Goal: Task Accomplishment & Management: Use online tool/utility

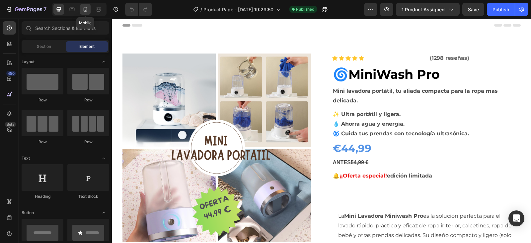
click at [86, 10] on icon at bounding box center [85, 9] width 7 height 7
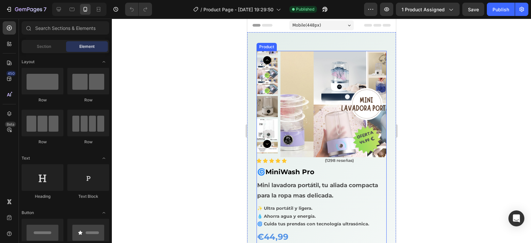
click at [308, 162] on div "Icon Icon Icon Icon Icon" at bounding box center [287, 160] width 62 height 5
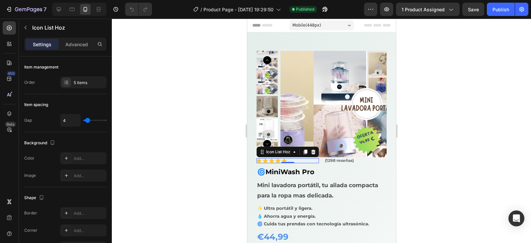
click at [309, 159] on div "Icon Icon Icon Icon Icon" at bounding box center [287, 160] width 62 height 5
click at [309, 160] on div "Icon Icon Icon Icon Icon" at bounding box center [287, 160] width 62 height 5
click at [341, 160] on p "(1298 reseñas)" at bounding box center [355, 160] width 61 height 6
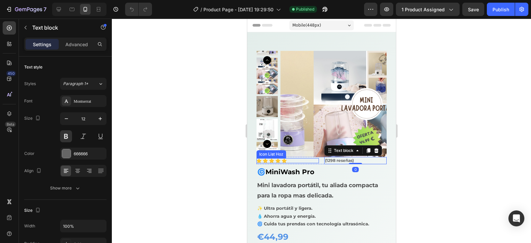
click at [302, 160] on div "Icon Icon Icon Icon Icon" at bounding box center [287, 160] width 62 height 5
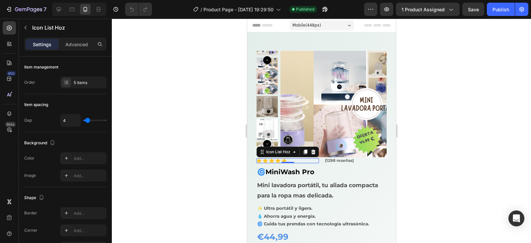
click at [297, 157] on div "Icon List Hoz" at bounding box center [287, 151] width 62 height 11
click at [298, 160] on div "Icon Icon Icon Icon Icon" at bounding box center [287, 160] width 62 height 5
click at [299, 159] on div "Icon Icon Icon Icon Icon" at bounding box center [287, 160] width 62 height 5
click at [299, 161] on div "Icon Icon Icon Icon Icon" at bounding box center [287, 160] width 62 height 5
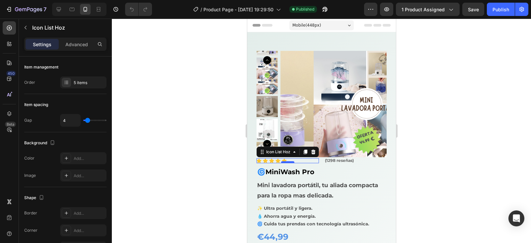
click at [288, 162] on div at bounding box center [287, 162] width 13 height 2
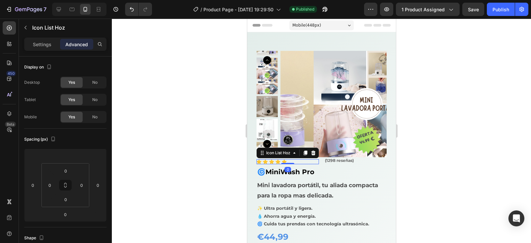
click at [296, 159] on div "Icon Icon Icon Icon Icon" at bounding box center [287, 161] width 62 height 5
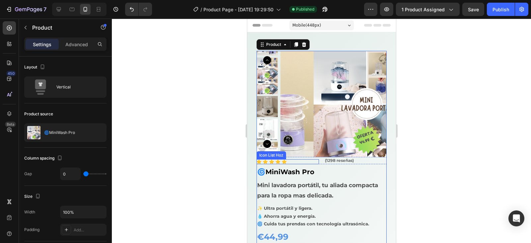
click at [289, 161] on div "Icon Icon Icon Icon Icon" at bounding box center [287, 161] width 62 height 5
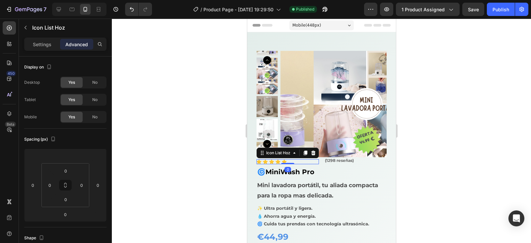
click at [291, 161] on div "Icon Icon Icon Icon Icon" at bounding box center [287, 161] width 62 height 5
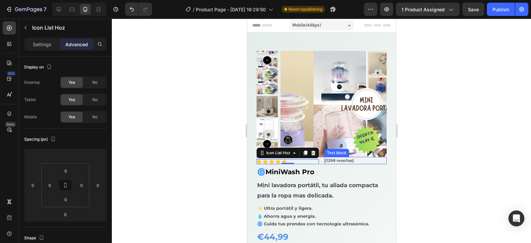
click at [324, 161] on div "(1298 reseñas)" at bounding box center [355, 160] width 62 height 7
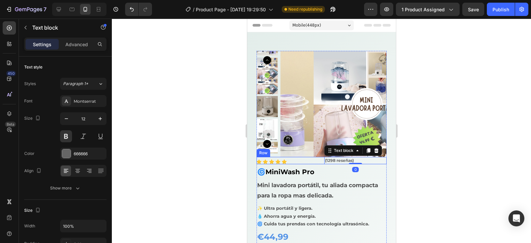
click at [316, 160] on div "Icon Icon Icon Icon Icon Icon List Hoz (1298 reseñas) Text block 0 Row" at bounding box center [321, 160] width 130 height 7
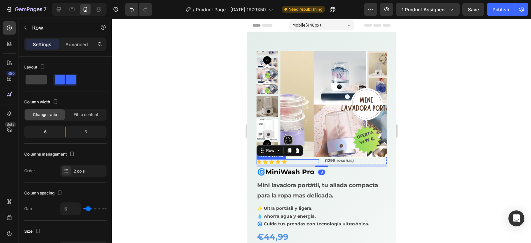
click at [315, 160] on div "Icon Icon Icon Icon Icon" at bounding box center [287, 161] width 62 height 5
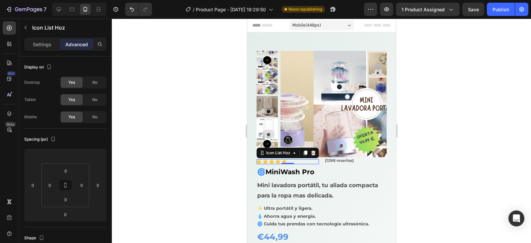
click at [307, 161] on div "Icon Icon Icon Icon Icon" at bounding box center [287, 161] width 62 height 5
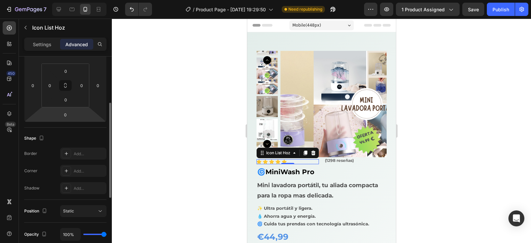
scroll to position [166, 0]
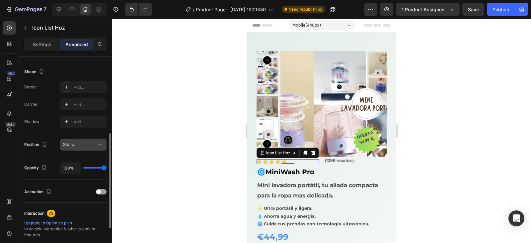
click at [101, 143] on icon at bounding box center [100, 144] width 7 height 7
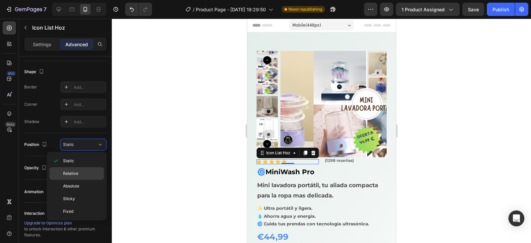
click at [76, 170] on span "Relative" at bounding box center [70, 173] width 15 height 6
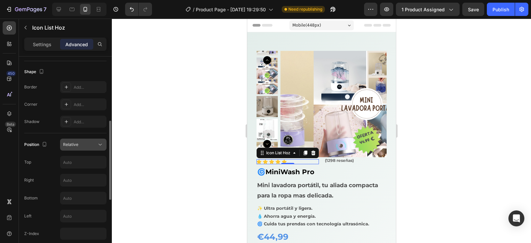
click at [101, 147] on icon at bounding box center [100, 144] width 7 height 7
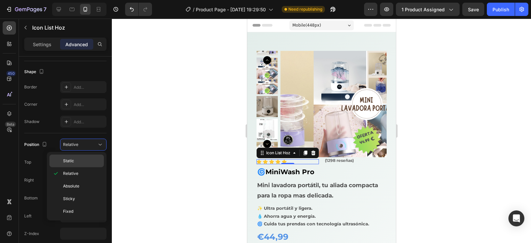
click at [80, 159] on p "Static" at bounding box center [82, 161] width 38 height 6
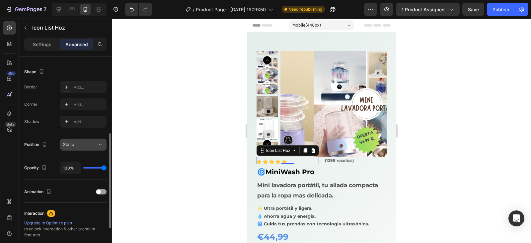
click at [101, 147] on icon at bounding box center [100, 144] width 7 height 7
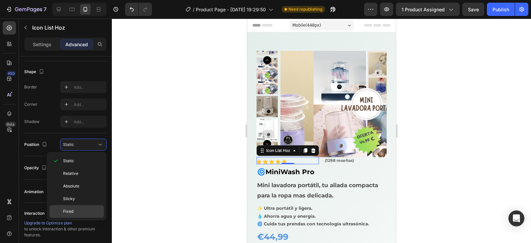
click at [75, 214] on div "Fixed" at bounding box center [76, 211] width 54 height 13
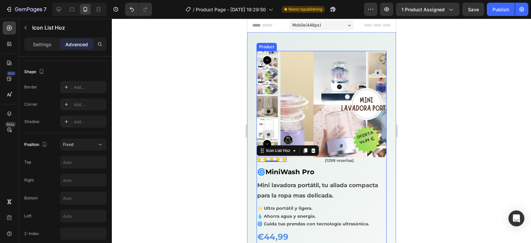
click at [304, 160] on div "Icon Icon Icon Icon Icon Icon List Hoz 0" at bounding box center [287, 160] width 62 height 7
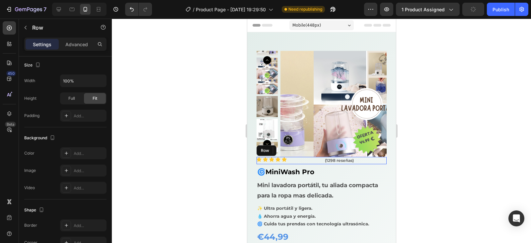
scroll to position [0, 0]
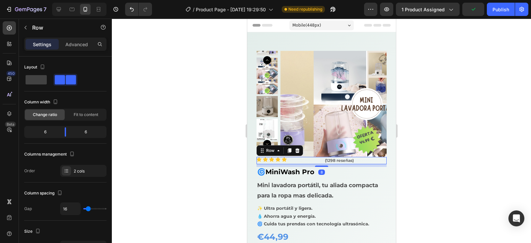
click at [301, 160] on div "Icon Icon Icon Icon Icon Icon List Hoz" at bounding box center [287, 160] width 62 height 7
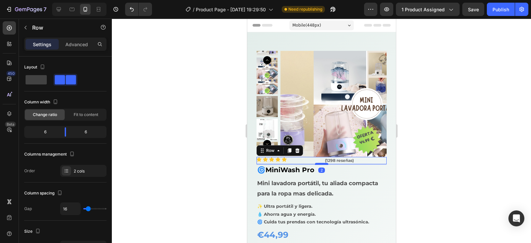
click at [319, 163] on div at bounding box center [321, 164] width 13 height 2
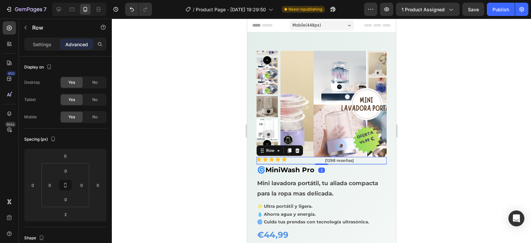
click at [293, 160] on div "Icon Icon Icon Icon Icon Icon List Hoz" at bounding box center [287, 160] width 62 height 7
click at [320, 159] on div "Icon Icon Icon Icon Icon Icon List Hoz (1298 reseñas) Text block Row 2" at bounding box center [321, 160] width 130 height 7
click at [339, 159] on p "(1298 reseñas)" at bounding box center [355, 160] width 61 height 6
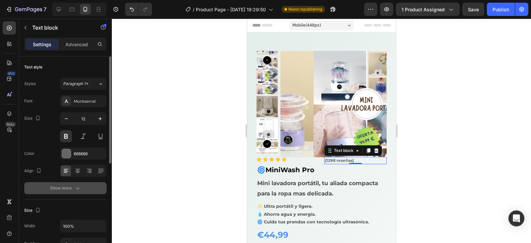
click at [76, 188] on icon "button" at bounding box center [77, 188] width 7 height 7
click at [103, 189] on icon at bounding box center [100, 188] width 7 height 7
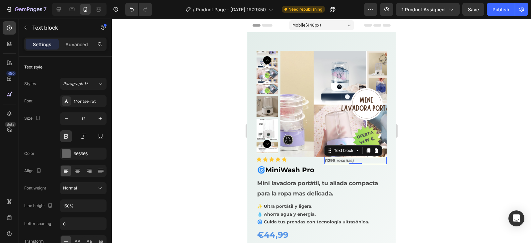
click at [142, 179] on div at bounding box center [321, 131] width 419 height 224
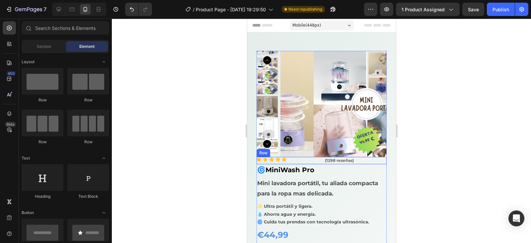
click at [299, 159] on div "Icon Icon Icon Icon Icon Icon List Hoz" at bounding box center [287, 160] width 62 height 7
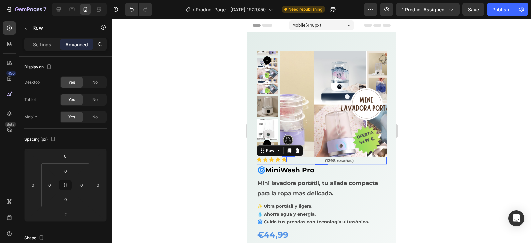
click at [286, 161] on icon at bounding box center [284, 159] width 5 height 5
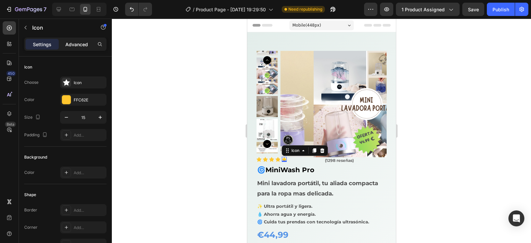
click at [73, 47] on p "Advanced" at bounding box center [76, 44] width 23 height 7
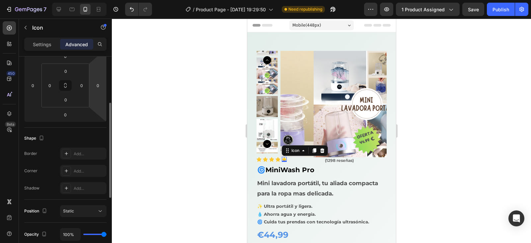
scroll to position [133, 0]
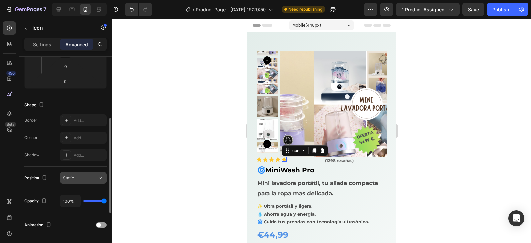
click at [101, 180] on icon at bounding box center [100, 177] width 7 height 7
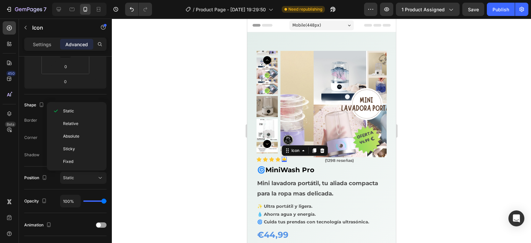
click at [118, 160] on div at bounding box center [321, 131] width 419 height 224
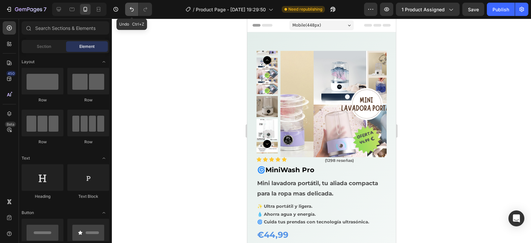
click at [131, 5] on button "Undo/Redo" at bounding box center [131, 9] width 13 height 13
click at [131, 12] on icon "Undo/Redo" at bounding box center [132, 9] width 7 height 7
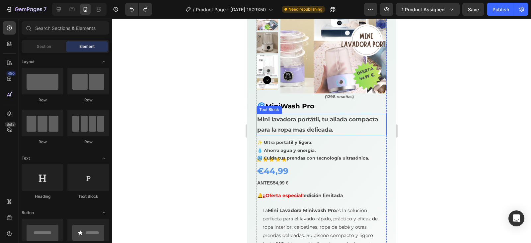
scroll to position [66, 0]
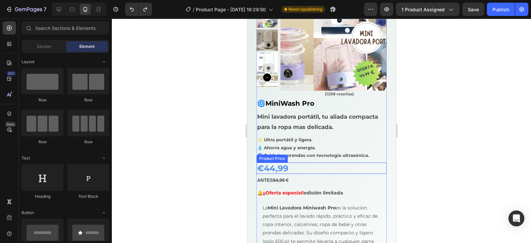
click at [280, 165] on div "€44,99" at bounding box center [321, 167] width 130 height 11
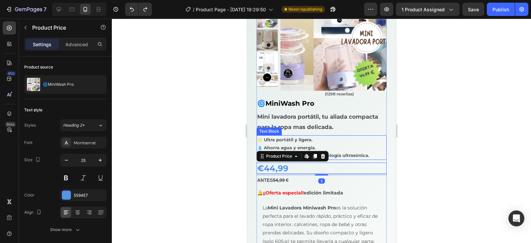
click at [332, 134] on div "Icon Icon Icon Icon Icon Icon List Hoz (1298 reseñas) Text block Row 🌀MiniWash …" at bounding box center [321, 208] width 130 height 236
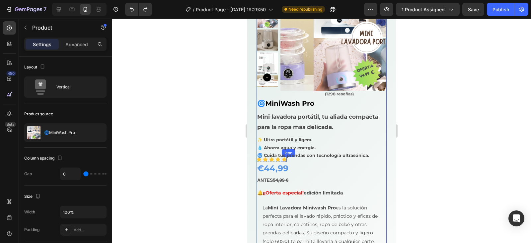
click at [282, 160] on icon at bounding box center [284, 159] width 5 height 5
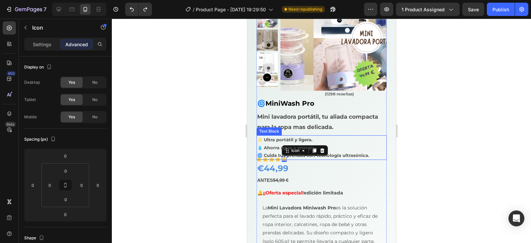
click at [324, 150] on p "✨ Ultra portátil y ligera. 💧 Ahorra agua y energía. 🌀 Cuida tus prendas con tec…" at bounding box center [321, 147] width 129 height 23
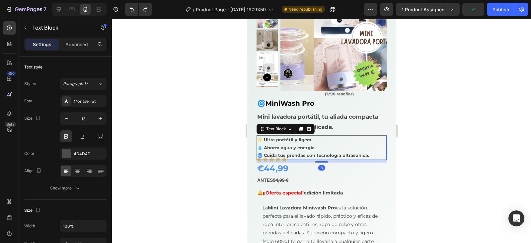
click at [284, 161] on div "8" at bounding box center [321, 161] width 130 height 3
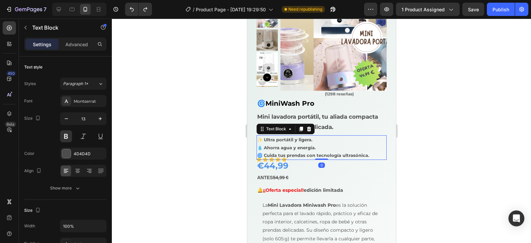
drag, startPoint x: 321, startPoint y: 162, endPoint x: 318, endPoint y: 154, distance: 8.6
click at [318, 154] on div "✨ Ultra portátil y ligera. 💧 Ahorra agua y energía. 🌀 Cuida tus prendas con tec…" at bounding box center [321, 147] width 130 height 25
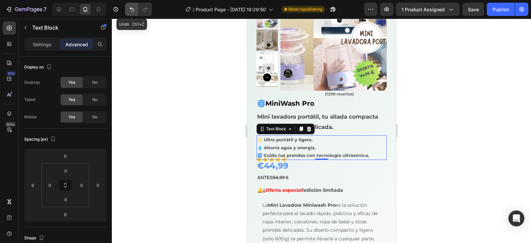
click at [133, 10] on icon "Undo/Redo" at bounding box center [132, 9] width 7 height 7
click at [133, 11] on icon "Undo/Redo" at bounding box center [132, 9] width 7 height 7
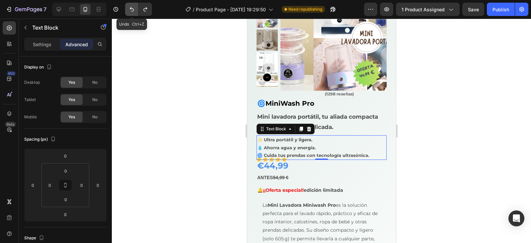
type input "8"
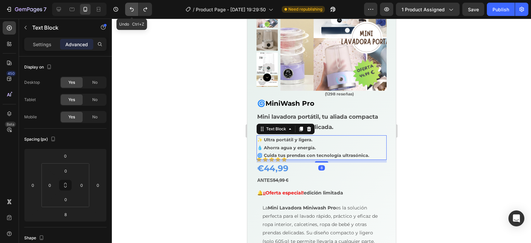
click at [133, 11] on icon "Undo/Redo" at bounding box center [132, 9] width 7 height 7
click at [502, 8] on div "Publish" at bounding box center [501, 9] width 17 height 7
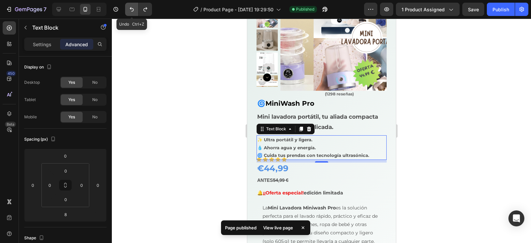
click at [135, 13] on button "Undo/Redo" at bounding box center [131, 9] width 13 height 13
click at [130, 11] on icon "Undo/Redo" at bounding box center [132, 9] width 7 height 7
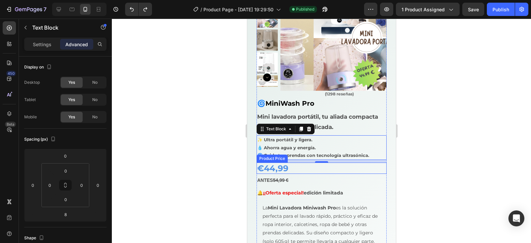
click at [283, 161] on div "Product Price" at bounding box center [271, 158] width 31 height 8
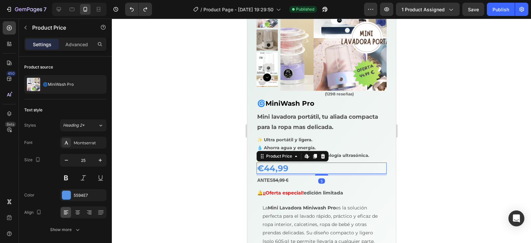
click at [282, 169] on div "€44,99" at bounding box center [321, 167] width 130 height 11
click at [301, 167] on div "€44,99" at bounding box center [321, 167] width 130 height 11
click at [300, 155] on div "Product Price Edit content in Shopify" at bounding box center [292, 156] width 72 height 11
click at [283, 143] on p "✨ Ultra portátil y ligera. 💧 Ahorra agua y energía. 🌀 Cuida tus prendas con tec…" at bounding box center [321, 147] width 129 height 23
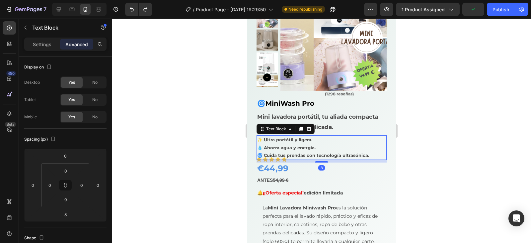
click at [283, 158] on p "✨ Ultra portátil y ligera. 💧 Ahorra agua y energía. 🌀 Cuida tus prendas con tec…" at bounding box center [321, 147] width 129 height 23
click at [277, 158] on p "✨ Ultra portátil y ligera. 💧 Ahorra agua y energía. 🌀 Cuida tus prendas con tec…" at bounding box center [321, 147] width 129 height 23
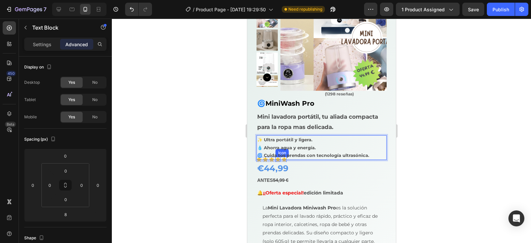
click at [278, 161] on icon at bounding box center [277, 159] width 5 height 5
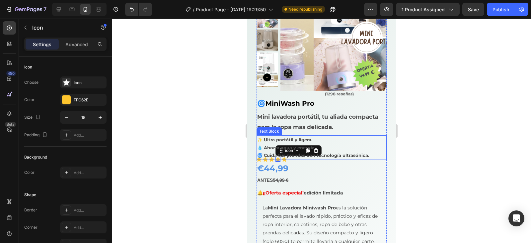
click at [318, 150] on p "✨ Ultra portátil y ligera. 💧 Ahorra agua y energía. 🌀 Cuida tus prendas con tec…" at bounding box center [321, 147] width 129 height 23
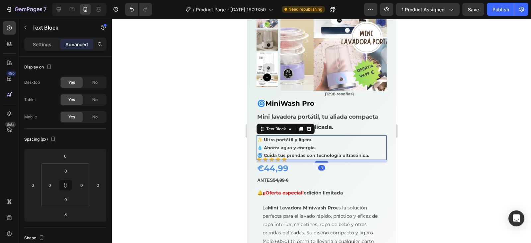
click at [278, 160] on div "8" at bounding box center [321, 161] width 130 height 3
click at [278, 159] on div "✨ Ultra portátil y ligera. 💧 Ahorra agua y energía. 🌀 Cuida tus prendas con tec…" at bounding box center [321, 147] width 130 height 25
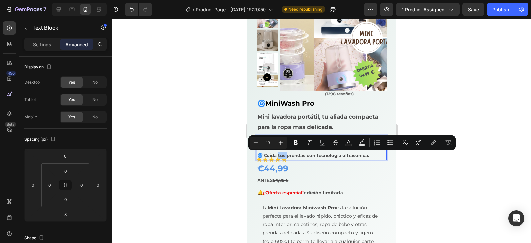
click at [179, 154] on div at bounding box center [321, 131] width 419 height 224
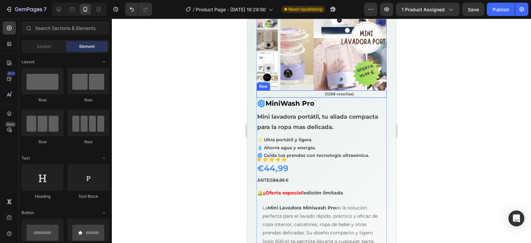
click at [291, 94] on div "Icon Icon Icon Icon Icon Icon List Hoz" at bounding box center [287, 93] width 62 height 7
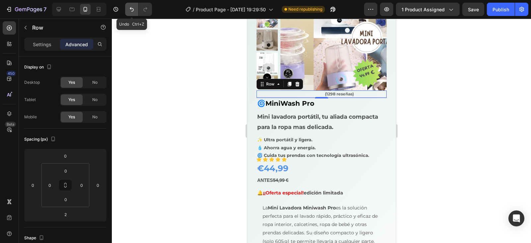
click at [132, 8] on icon "Undo/Redo" at bounding box center [132, 9] width 7 height 7
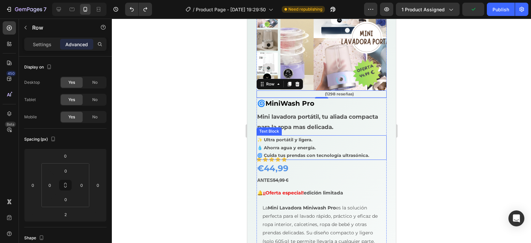
click at [283, 159] on p "✨ Ultra portátil y ligera. 💧 Ahorra agua y energía. 🌀 Cuida tus prendas con tec…" at bounding box center [321, 147] width 129 height 23
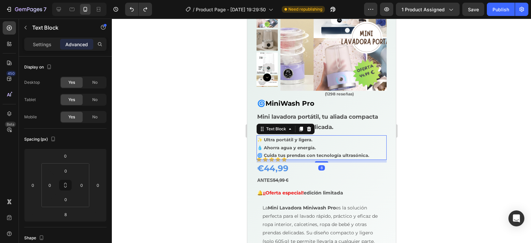
click at [283, 160] on div "8" at bounding box center [321, 161] width 130 height 3
click at [259, 156] on p "✨ Ultra portátil y ligera. 💧 Ahorra agua y energía. 🌀 Cuida tus prendas con tec…" at bounding box center [321, 147] width 129 height 23
click at [260, 160] on div "✨ Ultra portátil y ligera. 💧 Ahorra agua y energía. 🌀 Cuida tus prendas con tec…" at bounding box center [321, 147] width 130 height 25
click at [265, 158] on p "✨ Ultra portátil y ligera. 💧 Ahorra agua y energía. 🌀 Cuida tus prendas con tec…" at bounding box center [321, 147] width 129 height 23
click at [273, 158] on p "✨ Ultra portátil y ligera. 💧 Ahorra agua y energía. 🌀 Cuida tus prendas con tec…" at bounding box center [321, 147] width 129 height 23
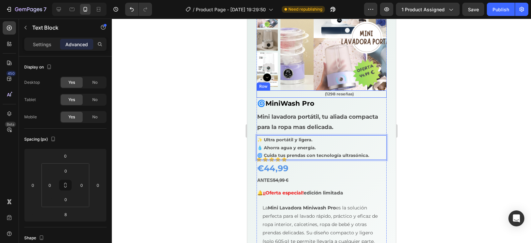
click at [306, 95] on div "Icon Icon Icon Icon Icon Icon List Hoz" at bounding box center [287, 93] width 62 height 7
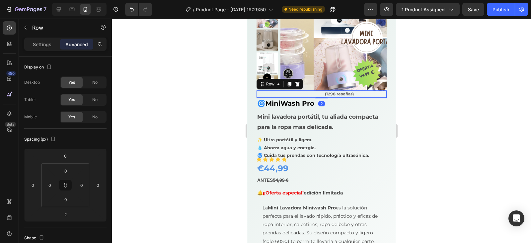
click at [273, 93] on div "Icon Icon Icon Icon Icon Icon List Hoz" at bounding box center [287, 93] width 62 height 7
click at [255, 93] on div "Product Images Icon Icon Icon Icon Icon Icon List Hoz (1298 reseñas) Text block…" at bounding box center [321, 195] width 149 height 458
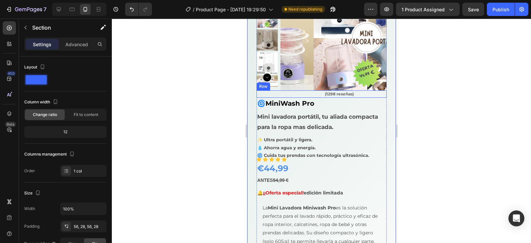
click at [261, 93] on div "Icon Icon Icon Icon Icon Icon List Hoz" at bounding box center [287, 93] width 62 height 7
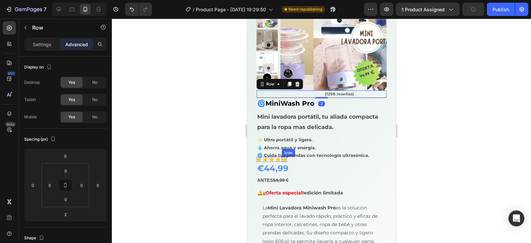
click at [285, 160] on icon at bounding box center [284, 159] width 5 height 5
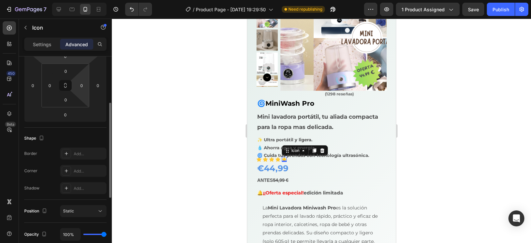
scroll to position [166, 0]
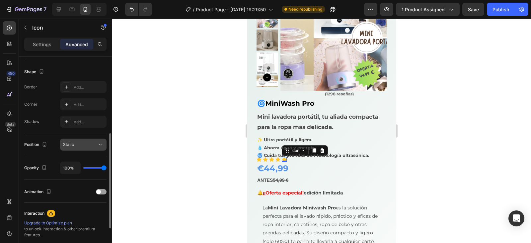
click at [102, 144] on icon at bounding box center [100, 144] width 7 height 7
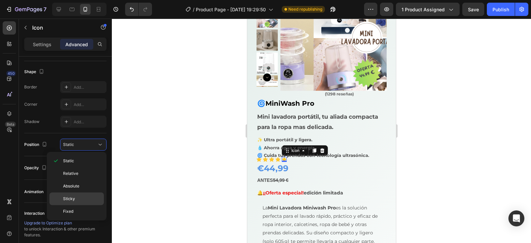
click at [74, 197] on span "Sticky" at bounding box center [69, 199] width 12 height 6
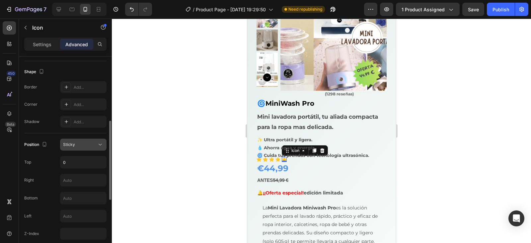
click at [100, 145] on icon at bounding box center [100, 144] width 7 height 7
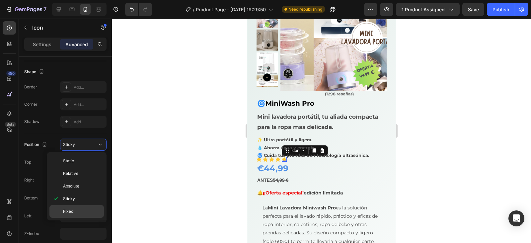
click at [72, 213] on span "Fixed" at bounding box center [68, 211] width 10 height 6
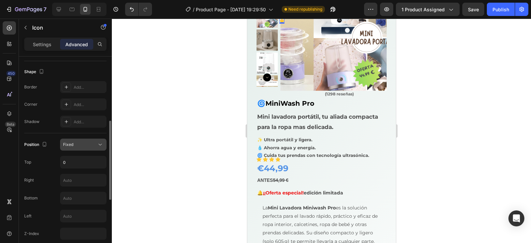
click at [101, 142] on icon at bounding box center [100, 144] width 7 height 7
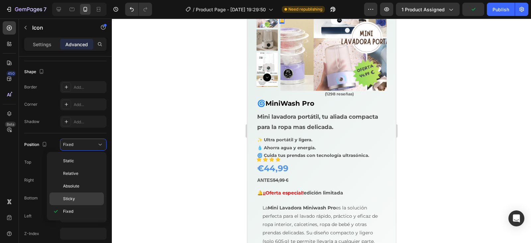
click at [72, 197] on span "Sticky" at bounding box center [69, 199] width 12 height 6
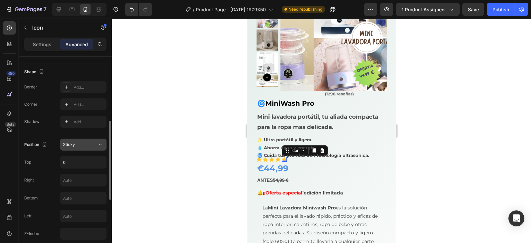
click at [102, 144] on icon at bounding box center [100, 144] width 7 height 7
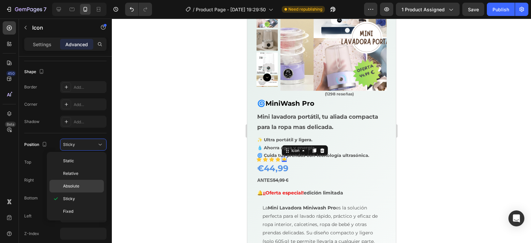
click at [74, 185] on span "Absolute" at bounding box center [71, 186] width 16 height 6
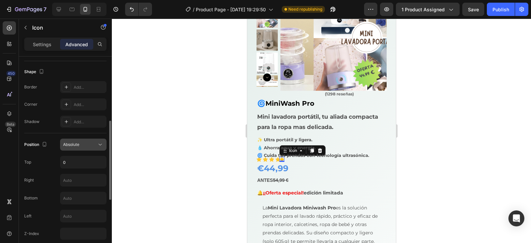
click at [100, 143] on icon at bounding box center [100, 144] width 7 height 7
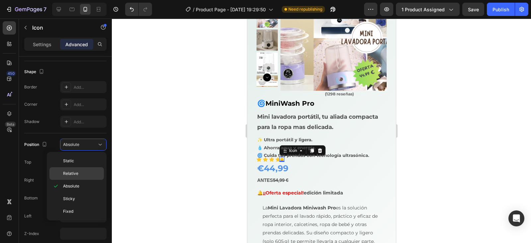
click at [76, 171] on span "Relative" at bounding box center [70, 173] width 15 height 6
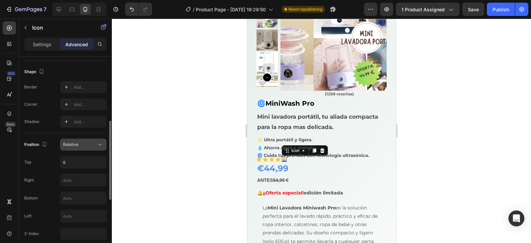
click at [103, 144] on icon at bounding box center [100, 144] width 7 height 7
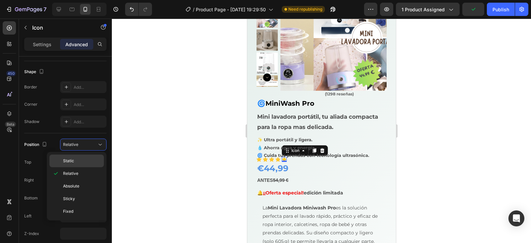
click at [73, 160] on span "Static" at bounding box center [68, 161] width 11 height 6
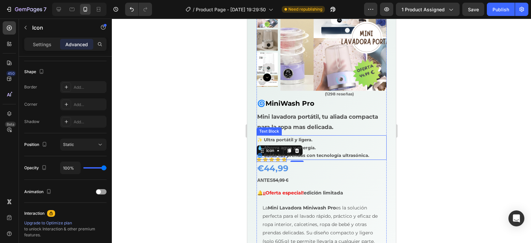
click at [297, 149] on p "✨ Ultra portátil y ligera. 💧 Ahorra agua y energía. 🌀 Cuida tus prendas con tec…" at bounding box center [321, 147] width 129 height 23
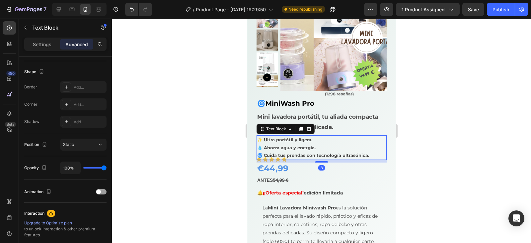
scroll to position [0, 0]
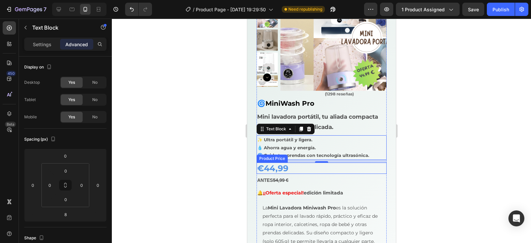
click at [284, 167] on div "€44,99" at bounding box center [321, 167] width 130 height 11
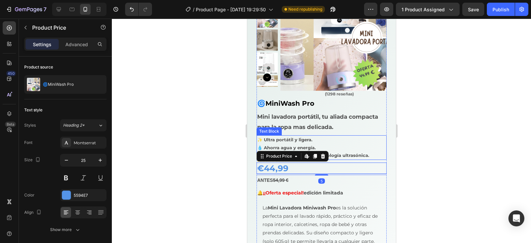
click at [279, 132] on p "Mini lavadora portátil, tu aliada compacta para la ropa mas delicada." at bounding box center [321, 122] width 129 height 20
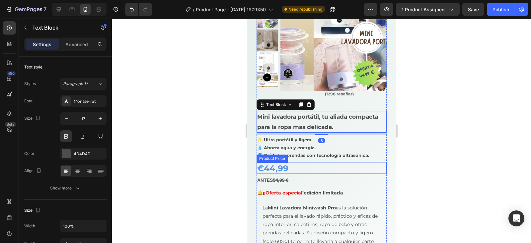
click at [293, 172] on div "€44,99" at bounding box center [321, 167] width 130 height 11
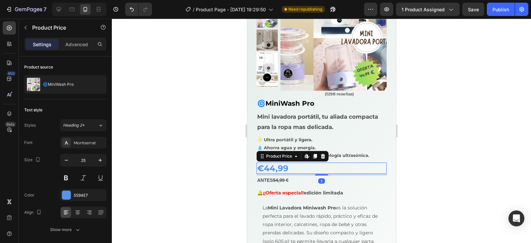
click at [297, 151] on div "Product Price Edit content in Shopify" at bounding box center [292, 156] width 72 height 11
click at [282, 142] on p "✨ Ultra portátil y ligera. 💧 Ahorra agua y energía. 🌀 Cuida tus prendas con tec…" at bounding box center [321, 147] width 129 height 23
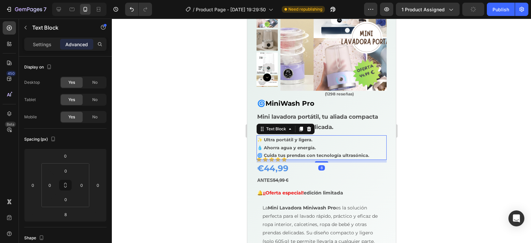
click at [283, 161] on div "8" at bounding box center [321, 161] width 130 height 3
click at [285, 159] on div "✨ Ultra portátil y ligera. 💧 Ahorra agua y energía. 🌀 Cuida tus prendas con tec…" at bounding box center [321, 147] width 130 height 25
click at [278, 159] on p "✨ Ultra portátil y ligera. 💧 Ahorra agua y energía. 🌀 Cuida tus prendas con tec…" at bounding box center [321, 147] width 129 height 23
click at [269, 159] on p "✨ Ultra portátil y ligera. 💧 Ahorra agua y energía. 🌀 Cuida tus prendas con tec…" at bounding box center [321, 147] width 129 height 23
click at [271, 150] on p "✨ Ultra portátil y ligera. 💧 Ahorra agua y energía. 🌀 Cuida tus prendas con tec…" at bounding box center [321, 147] width 129 height 23
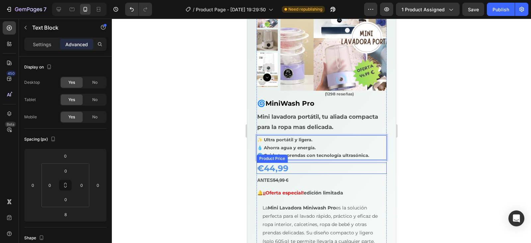
click at [261, 162] on div "Icon Icon Icon Icon Icon Icon List Hoz (1298 reseñas) Text block Row 🌀MiniWash …" at bounding box center [321, 208] width 130 height 236
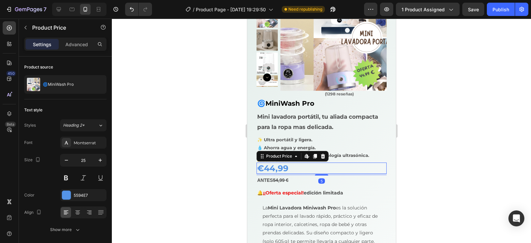
click at [268, 151] on div "Product Price Edit content in Shopify" at bounding box center [292, 156] width 72 height 11
click at [273, 141] on p "✨ Ultra portátil y ligera. 💧 Ahorra agua y energía. 🌀 Cuida tus prendas con tec…" at bounding box center [321, 147] width 129 height 23
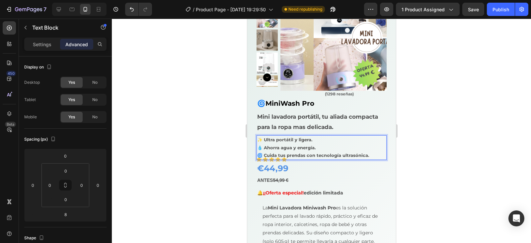
click at [283, 159] on p "✨ Ultra portátil y ligera. 💧 Ahorra agua y energía. 🌀 Cuida tus prendas con tec…" at bounding box center [321, 147] width 129 height 23
click at [284, 158] on p "✨ Ultra portátil y ligera. 💧 Ahorra agua y energía. 🌀 Cuida tus prendas con tec…" at bounding box center [321, 147] width 129 height 23
click at [283, 161] on icon at bounding box center [284, 159] width 5 height 5
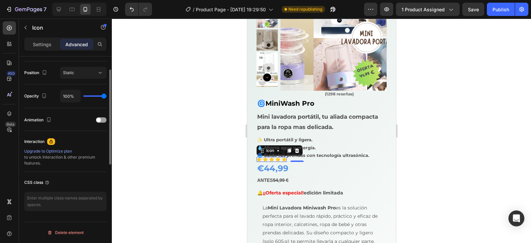
scroll to position [138, 0]
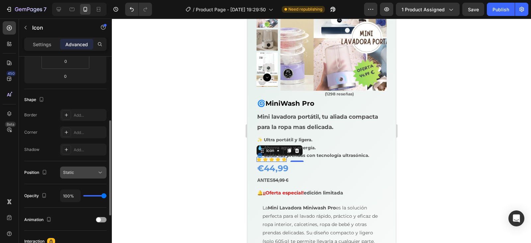
click at [103, 170] on icon at bounding box center [100, 172] width 7 height 7
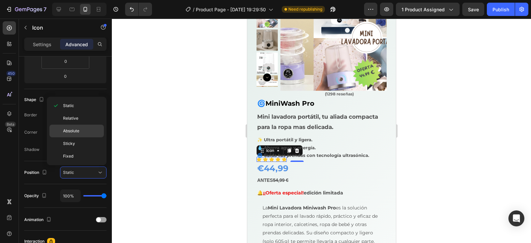
click at [75, 130] on span "Absolute" at bounding box center [71, 131] width 16 height 6
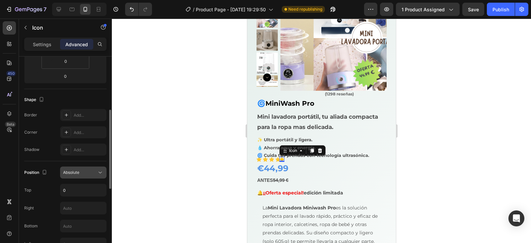
click at [102, 170] on icon at bounding box center [100, 172] width 7 height 7
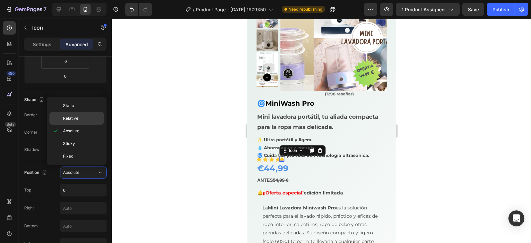
click at [72, 118] on span "Relative" at bounding box center [70, 118] width 15 height 6
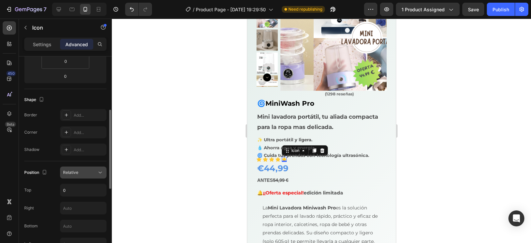
click at [104, 171] on button "Relative" at bounding box center [83, 172] width 46 height 12
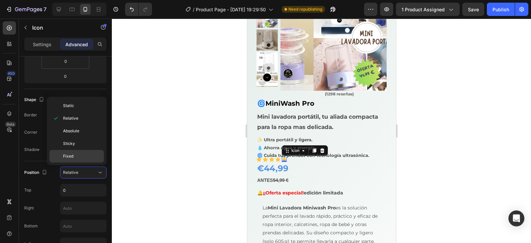
click at [73, 156] on span "Fixed" at bounding box center [68, 156] width 10 height 6
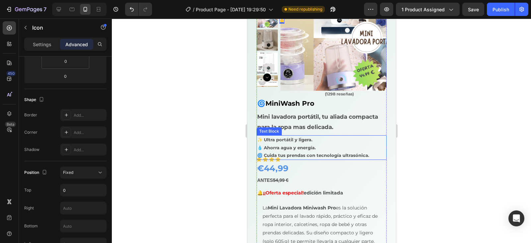
click at [260, 158] on p "✨ Ultra portátil y ligera. 💧 Ahorra agua y energía. 🌀 Cuida tus prendas con tec…" at bounding box center [321, 147] width 129 height 23
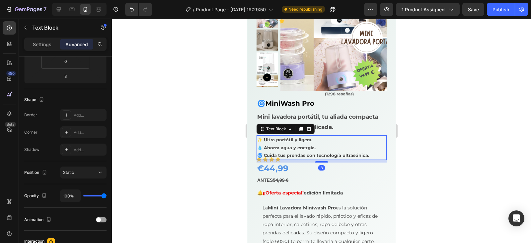
scroll to position [0, 0]
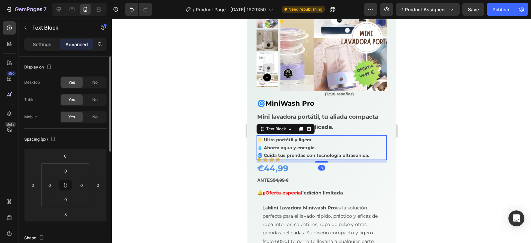
click at [258, 160] on div "8" at bounding box center [321, 161] width 130 height 3
click at [265, 160] on div "8" at bounding box center [321, 161] width 130 height 3
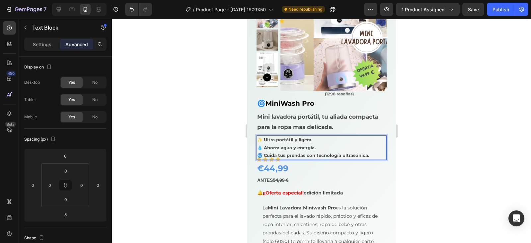
click at [270, 155] on p "✨ Ultra portátil y ligera. 💧 Ahorra agua y energía. 🌀 Cuida tus prendas con tec…" at bounding box center [321, 147] width 129 height 23
click at [270, 159] on div "✨ Ultra portátil y ligera. 💧 Ahorra agua y energía. 🌀 Cuida tus prendas con tec…" at bounding box center [321, 147] width 130 height 25
click at [280, 160] on icon at bounding box center [277, 159] width 5 height 5
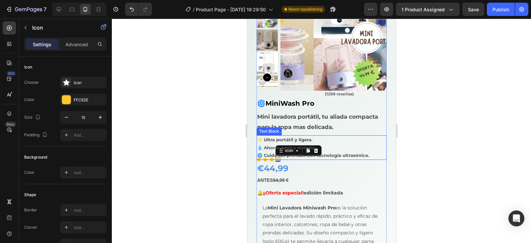
click at [315, 150] on p "✨ Ultra portátil y ligera. 💧 Ahorra agua y energía. 🌀 Cuida tus prendas con tec…" at bounding box center [321, 147] width 129 height 23
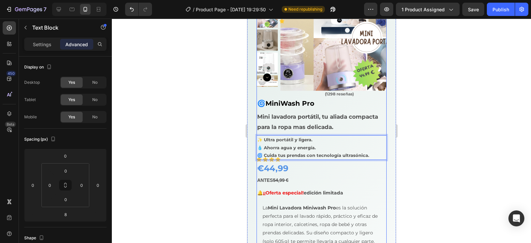
click at [305, 98] on div "Icon Icon Icon Icon Icon Icon List Hoz (1298 reseñas) Text block Row 🌀MiniWash …" at bounding box center [321, 208] width 130 height 236
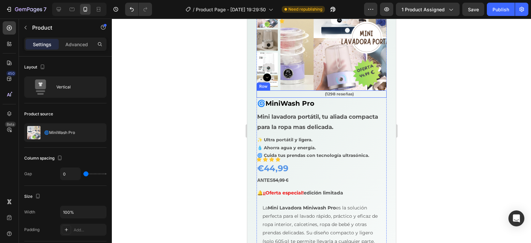
click at [321, 92] on div "Icon Icon Icon Icon Icon Icon List Hoz (1298 reseñas) Text block Row" at bounding box center [321, 93] width 130 height 7
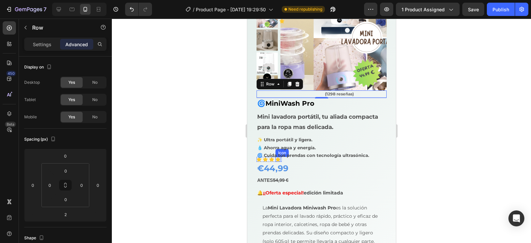
click at [278, 160] on icon at bounding box center [277, 159] width 5 height 5
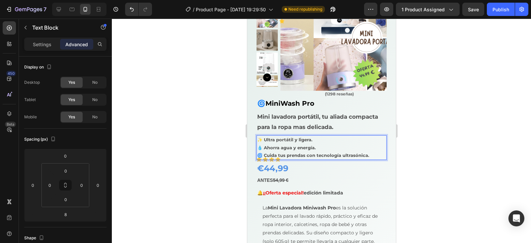
click at [298, 142] on p "✨ Ultra portátil y ligera. 💧 Ahorra agua y energía. 🌀 Cuida tus prendas con tec…" at bounding box center [321, 147] width 129 height 23
click at [279, 160] on div "✨ Ultra portátil y ligera. 💧 Ahorra agua y energía. 🌀 Cuida tus prendas con tec…" at bounding box center [321, 147] width 130 height 25
click at [278, 159] on div "✨ Ultra portátil y ligera. 💧 Ahorra agua y energía. 🌀 Cuida tus prendas con tec…" at bounding box center [321, 147] width 130 height 25
click at [325, 156] on p "✨ Ultra portátil y ligera. 💧 Ahorra agua y energía. 🌀 Cuida tus prendas con tec…" at bounding box center [321, 147] width 129 height 23
click at [296, 143] on p "✨ Ultra portátil y ligera. 💧 Ahorra agua y energía. 🌀 Cuida tus prendas con tec…" at bounding box center [321, 147] width 129 height 23
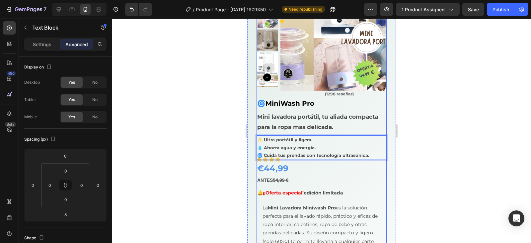
click at [299, 160] on div "Icon Icon Icon Icon Icon Icon List Hoz (1298 reseñas) Text block Row 🌀MiniWash …" at bounding box center [321, 208] width 130 height 236
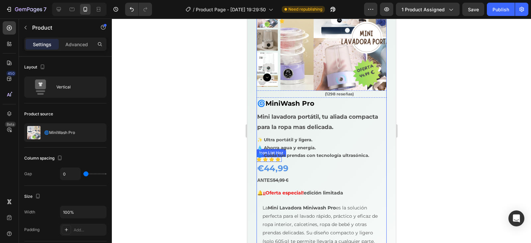
click at [268, 161] on div "Icon Icon Icon Icon Icon" at bounding box center [268, 159] width 25 height 5
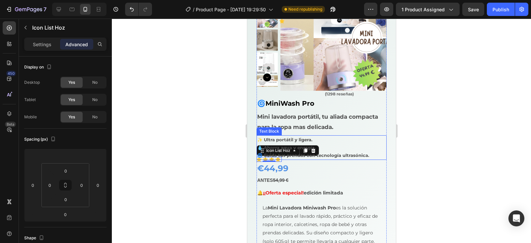
click at [294, 149] on p "✨ Ultra portátil y ligera. 💧 Ahorra agua y energía. 🌀 Cuida tus prendas con tec…" at bounding box center [321, 147] width 129 height 23
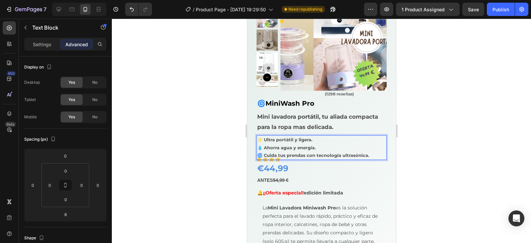
click at [278, 157] on p "✨ Ultra portátil y ligera. 💧 Ahorra agua y energía. 🌀 Cuida tus prendas con tec…" at bounding box center [321, 147] width 129 height 23
click at [275, 158] on p "✨ Ultra portátil y ligera. 💧 Ahorra agua y energía. 🌀 Cuida tus prendas con tec…" at bounding box center [321, 147] width 129 height 23
click at [272, 161] on icon at bounding box center [271, 159] width 5 height 5
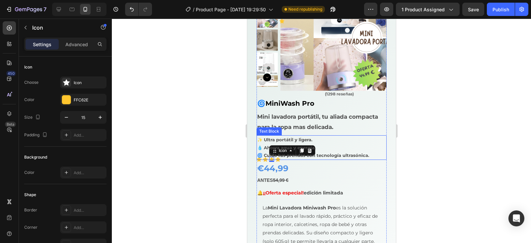
click at [310, 152] on p "✨ Ultra portátil y ligera. 💧 Ahorra agua y energía. 🌀 Cuida tus prendas con tec…" at bounding box center [321, 147] width 129 height 23
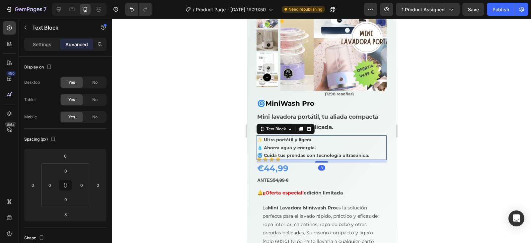
click at [273, 160] on div "8" at bounding box center [321, 161] width 130 height 3
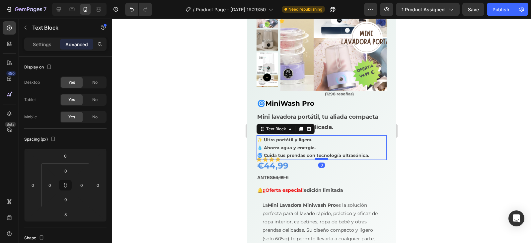
drag, startPoint x: 320, startPoint y: 162, endPoint x: 320, endPoint y: 158, distance: 3.7
click at [320, 158] on div at bounding box center [321, 159] width 13 height 2
click at [274, 159] on p "✨ Ultra portátil y ligera. 💧 Ahorra agua y energía. 🌀 Cuida tus prendas con tec…" at bounding box center [321, 147] width 129 height 23
click at [272, 159] on div "✨ Ultra portátil y ligera. 💧 Ahorra agua y energía. 🌀 Cuida tus prendas con tec…" at bounding box center [321, 147] width 130 height 25
click at [269, 159] on div "✨ Ultra portátil y ligera. 💧 Ahorra agua y energía. 🌀 Cuida tus prendas con tec…" at bounding box center [321, 147] width 130 height 25
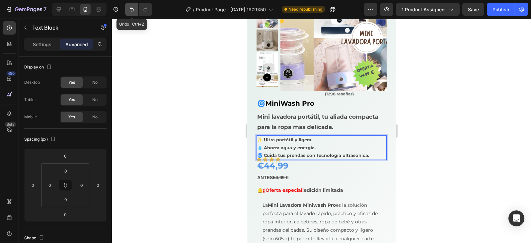
click at [130, 6] on icon "Undo/Redo" at bounding box center [132, 9] width 7 height 7
type input "8"
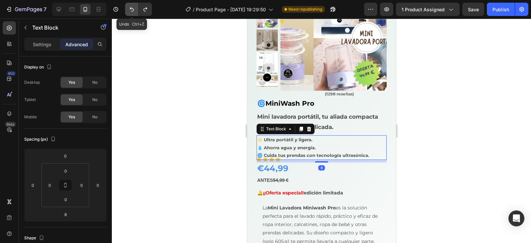
click at [130, 6] on icon "Undo/Redo" at bounding box center [132, 9] width 7 height 7
click at [131, 10] on icon "Undo/Redo" at bounding box center [132, 9] width 7 height 7
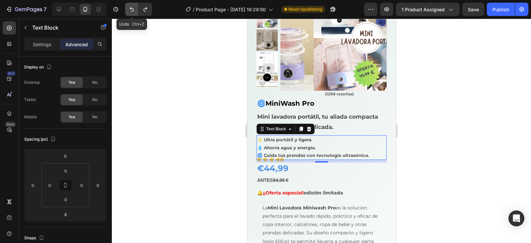
click at [131, 10] on icon "Undo/Redo" at bounding box center [132, 9] width 7 height 7
click at [464, 127] on div at bounding box center [321, 131] width 419 height 224
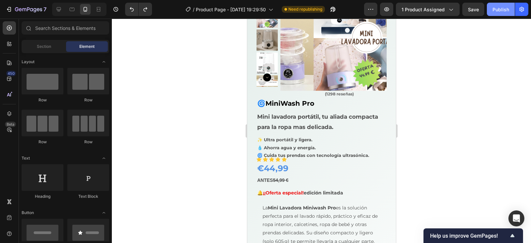
click at [496, 8] on div "Publish" at bounding box center [501, 9] width 17 height 7
click at [258, 160] on icon at bounding box center [258, 159] width 5 height 5
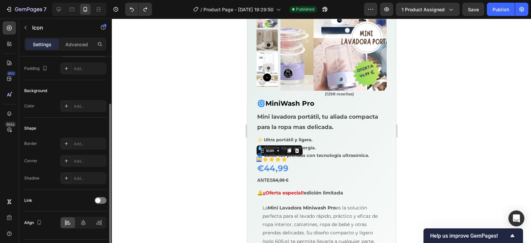
scroll to position [84, 0]
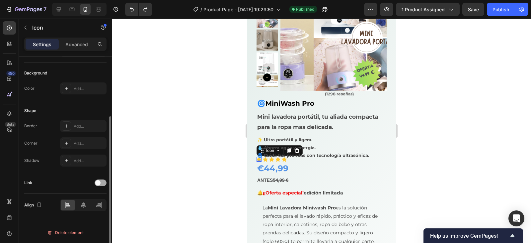
click at [106, 183] on div at bounding box center [101, 182] width 12 height 7
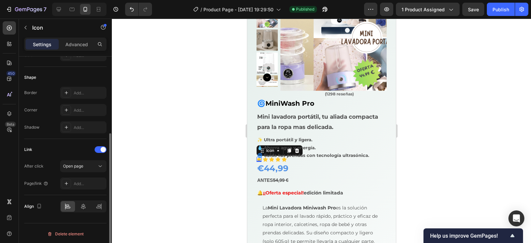
scroll to position [119, 0]
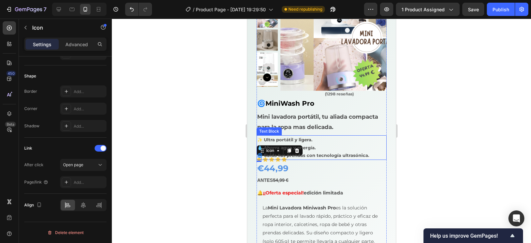
click at [298, 150] on p "✨ Ultra portátil y ligera. 💧 Ahorra agua y energía. 🌀 Cuida tus prendas con tec…" at bounding box center [321, 147] width 129 height 23
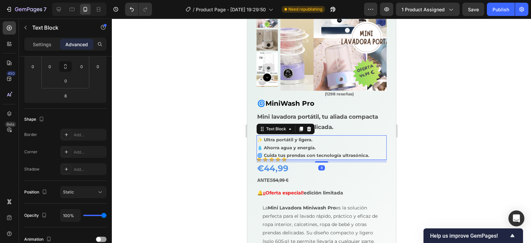
scroll to position [0, 0]
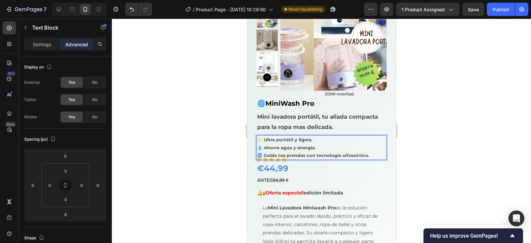
click at [284, 159] on p "✨ Ultra portátil y ligera. 💧 Ahorra agua y energía. 🌀 Cuida tus prendas con tec…" at bounding box center [321, 147] width 129 height 23
click at [279, 160] on icon at bounding box center [277, 159] width 5 height 5
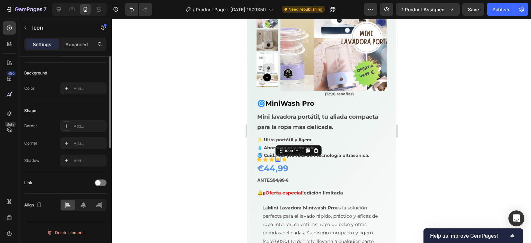
scroll to position [18, 0]
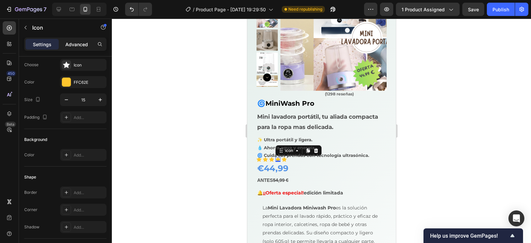
click at [79, 42] on p "Advanced" at bounding box center [76, 44] width 23 height 7
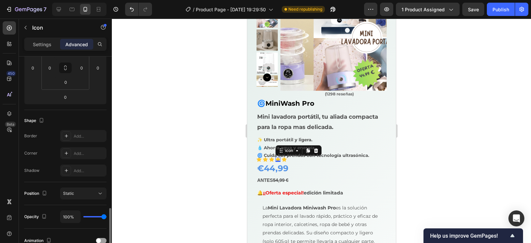
scroll to position [184, 0]
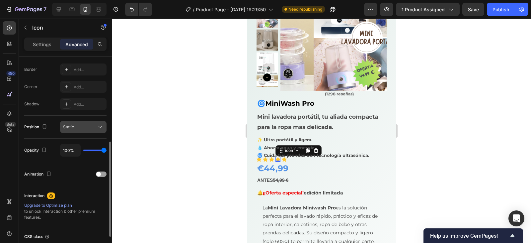
click at [100, 127] on icon at bounding box center [100, 127] width 3 height 2
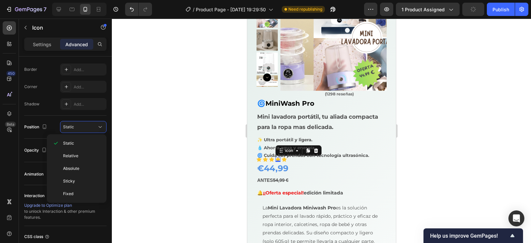
click at [162, 126] on div at bounding box center [321, 131] width 419 height 224
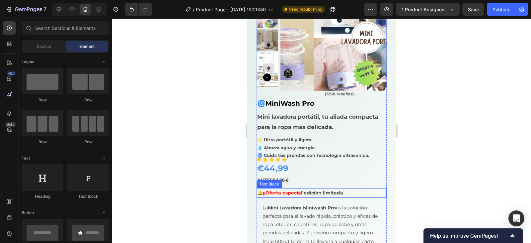
click at [273, 194] on span "¡¡Oferta especial!" at bounding box center [283, 193] width 41 height 6
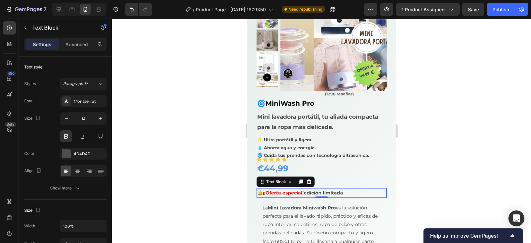
click at [512, 126] on div at bounding box center [321, 131] width 419 height 224
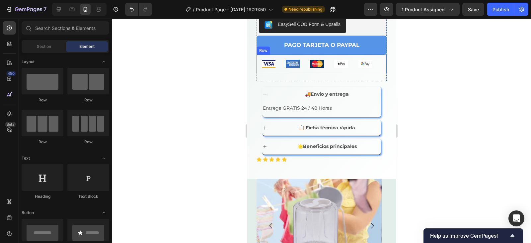
scroll to position [299, 0]
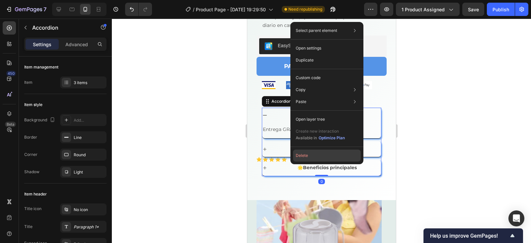
click at [299, 155] on button "Delete" at bounding box center [327, 155] width 68 height 12
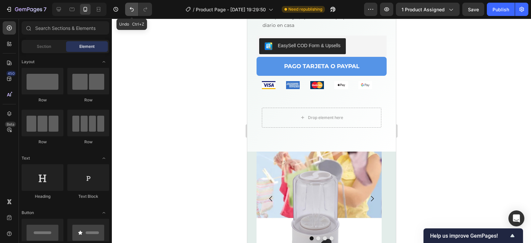
click at [129, 9] on icon "Undo/Redo" at bounding box center [132, 9] width 7 height 7
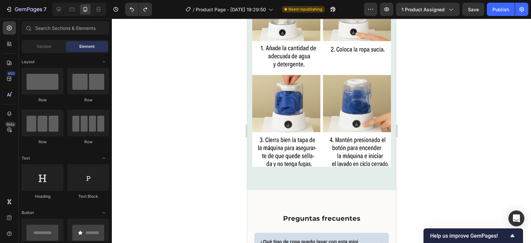
scroll to position [1029, 0]
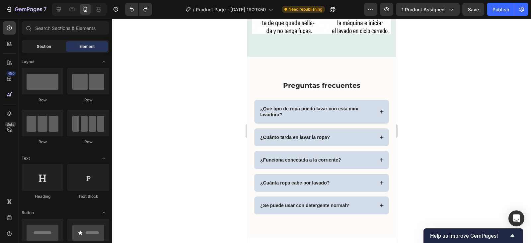
click at [47, 45] on span "Section" at bounding box center [44, 46] width 14 height 6
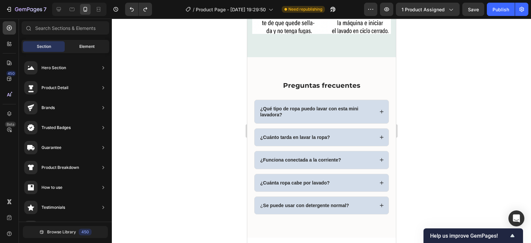
click at [84, 43] on div "Element" at bounding box center [87, 46] width 42 height 11
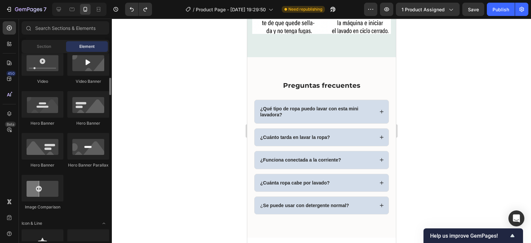
scroll to position [365, 0]
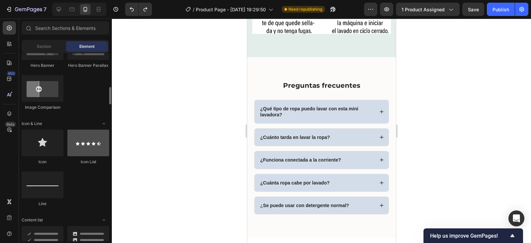
click at [88, 146] on div at bounding box center [88, 143] width 42 height 27
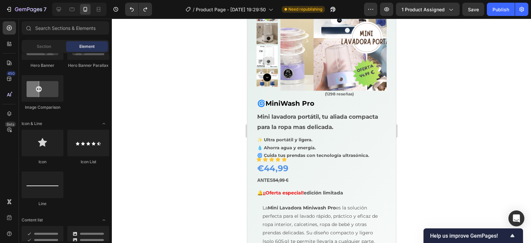
scroll to position [0, 0]
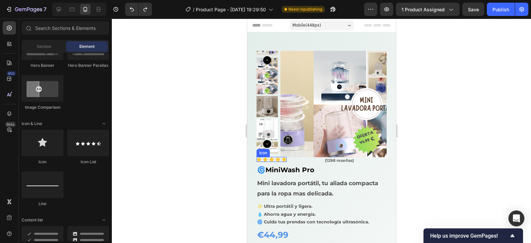
click at [283, 161] on icon at bounding box center [284, 159] width 5 height 5
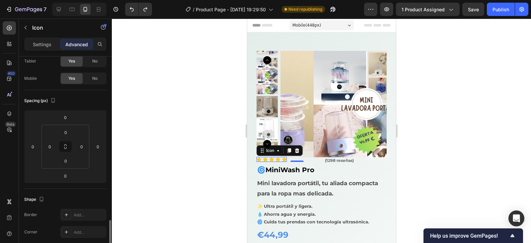
scroll to position [138, 0]
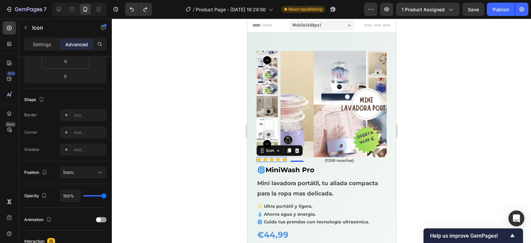
click at [184, 121] on div at bounding box center [321, 131] width 419 height 224
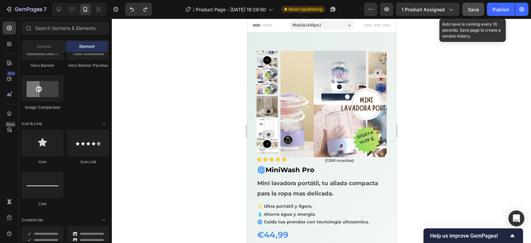
click at [474, 8] on span "Save" at bounding box center [473, 10] width 11 height 6
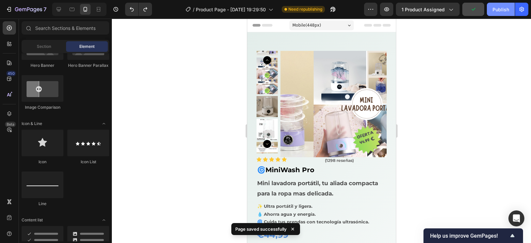
click at [503, 9] on div "Publish" at bounding box center [501, 9] width 17 height 7
